Goal: Task Accomplishment & Management: Complete application form

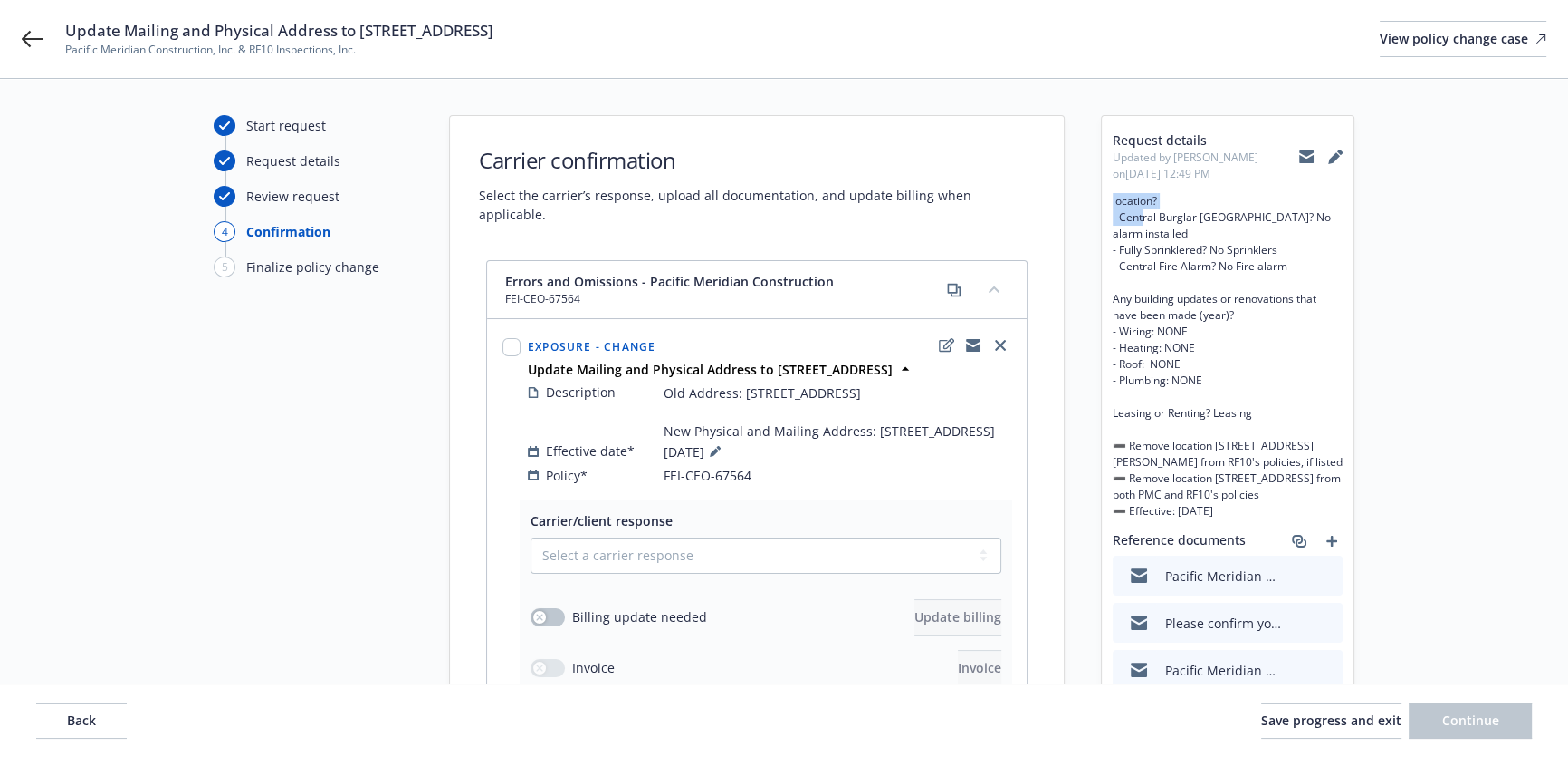
scroll to position [228, 0]
